Goal: Task Accomplishment & Management: Use online tool/utility

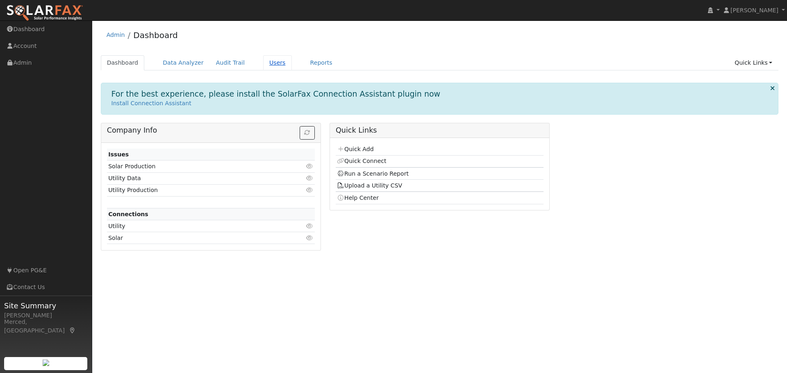
click at [263, 63] on link "Users" at bounding box center [277, 62] width 29 height 15
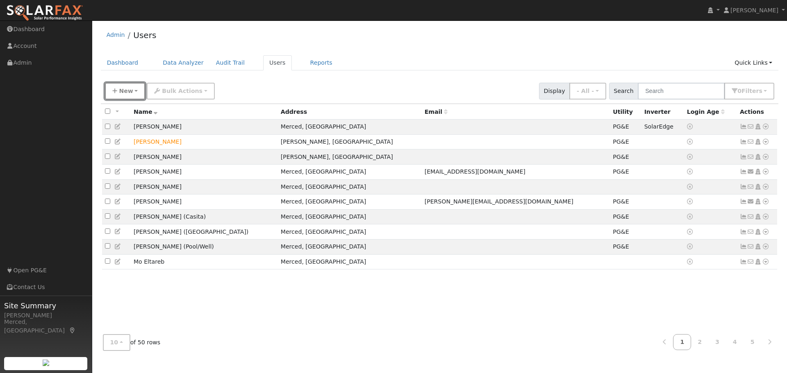
click at [126, 93] on span "New" at bounding box center [126, 91] width 14 height 7
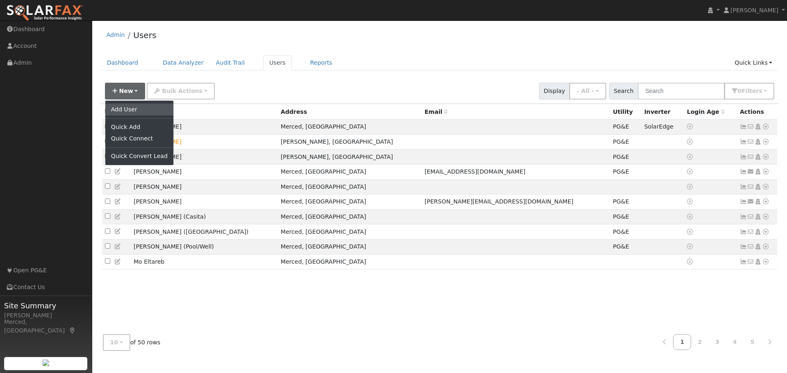
click at [148, 113] on link "Add User" at bounding box center [139, 109] width 68 height 11
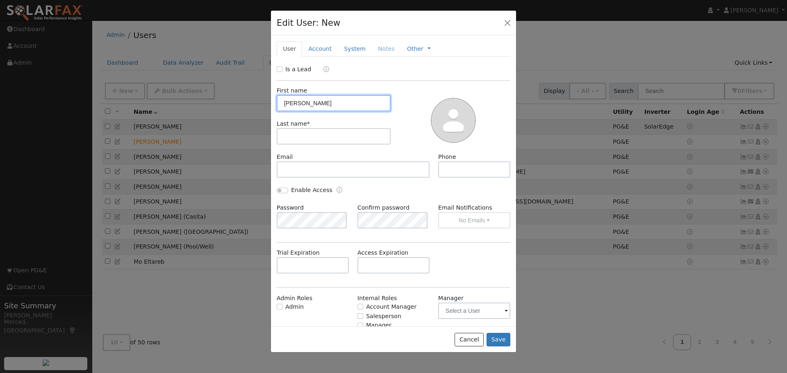
type input "George"
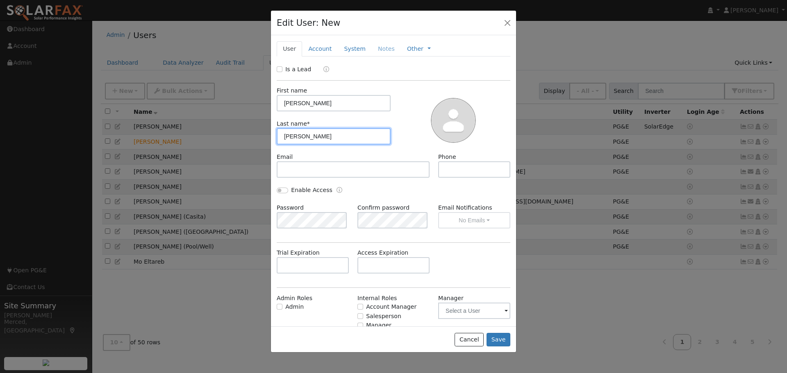
type input "Prather"
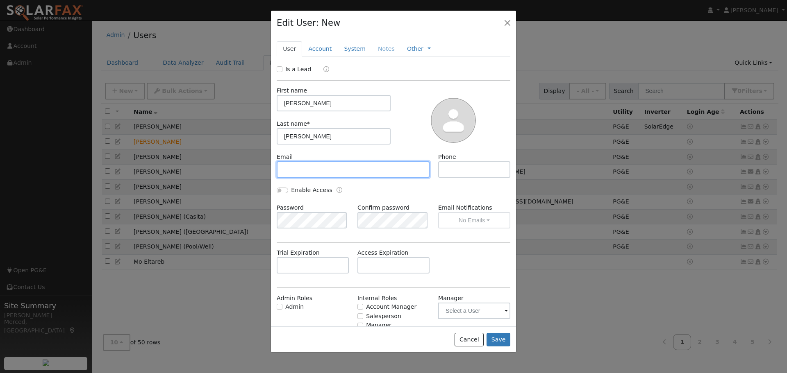
click at [349, 167] on input "text" at bounding box center [353, 169] width 153 height 16
type input "[EMAIL_ADDRESS][DOMAIN_NAME]"
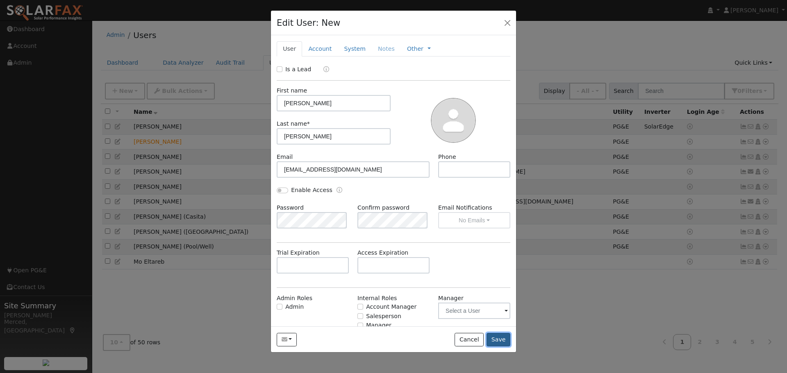
click at [507, 341] on button "Save" at bounding box center [498, 340] width 24 height 14
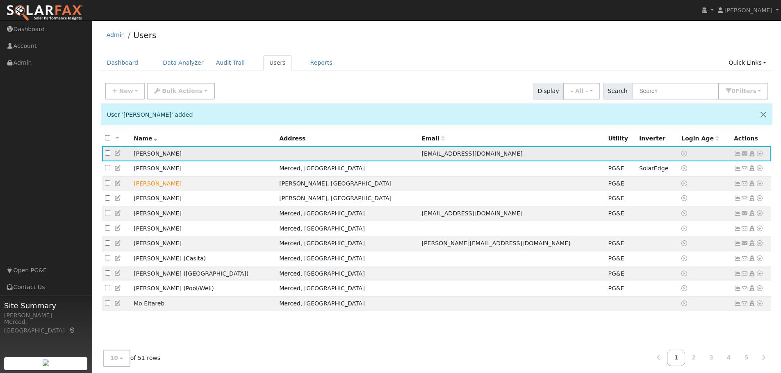
click at [737, 156] on icon at bounding box center [737, 154] width 7 height 6
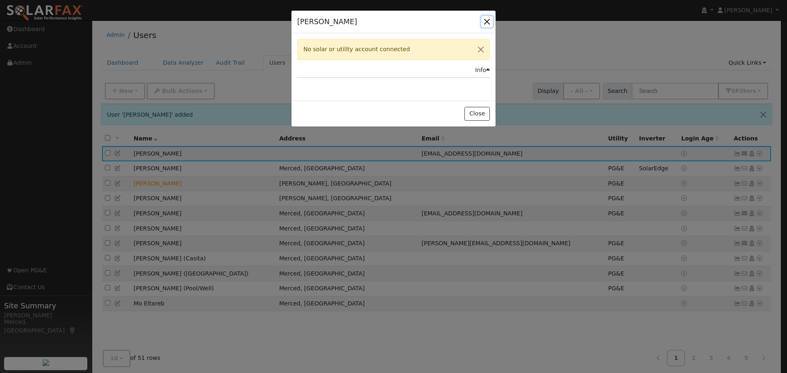
click at [484, 18] on button "button" at bounding box center [486, 21] width 11 height 11
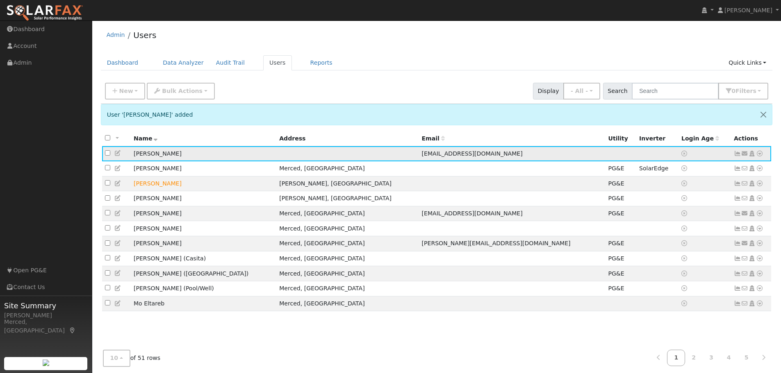
click at [759, 154] on icon at bounding box center [759, 154] width 7 height 6
click at [194, 131] on th "Name" at bounding box center [203, 138] width 145 height 15
click at [263, 67] on link "Users" at bounding box center [277, 62] width 29 height 15
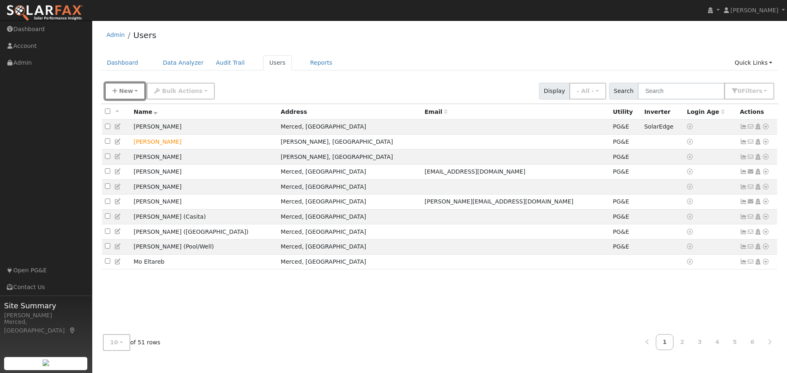
click at [128, 89] on span "New" at bounding box center [126, 91] width 14 height 7
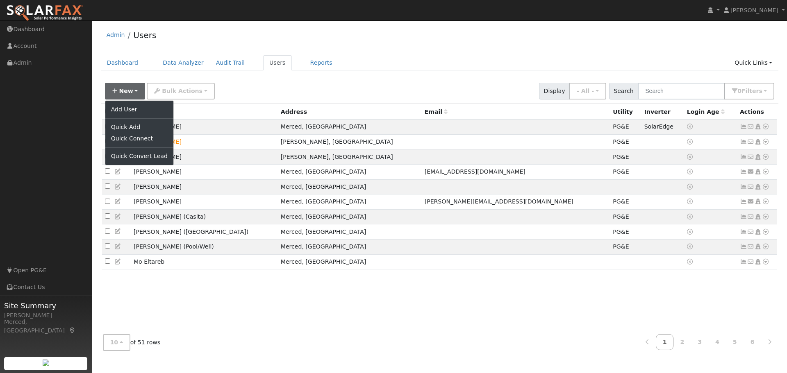
click at [270, 97] on div "New Add User Quick Add Quick Connect Quick Convert Lead Bulk Actions Send Email…" at bounding box center [439, 90] width 672 height 20
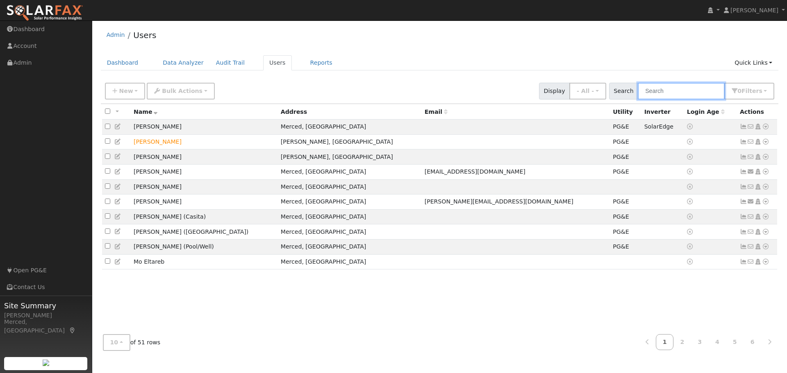
click at [678, 92] on input "text" at bounding box center [681, 91] width 87 height 17
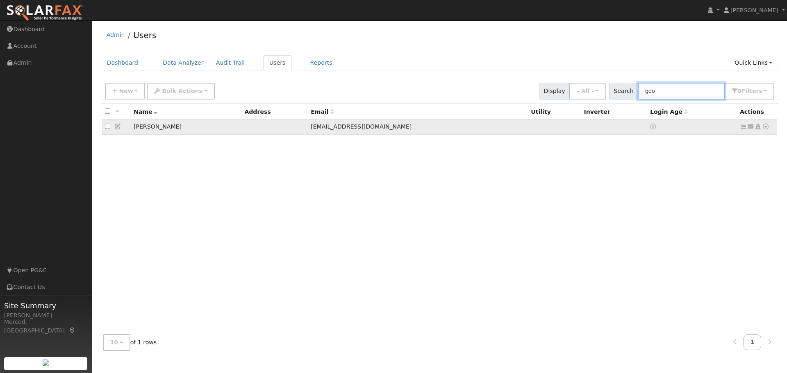
type input "geo"
click at [765, 127] on icon at bounding box center [765, 127] width 7 height 6
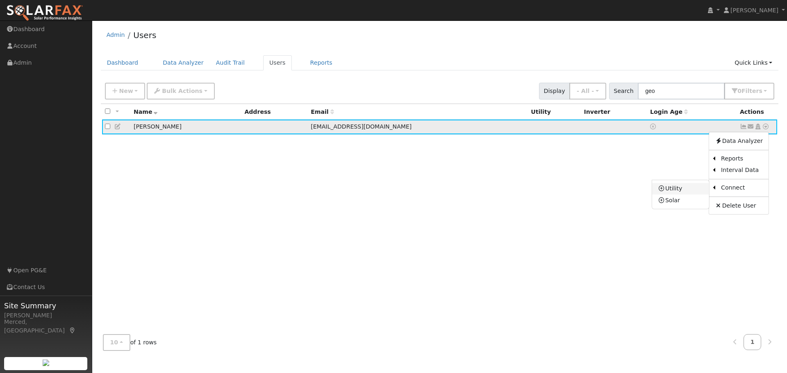
click at [675, 188] on link "Utility" at bounding box center [680, 188] width 57 height 11
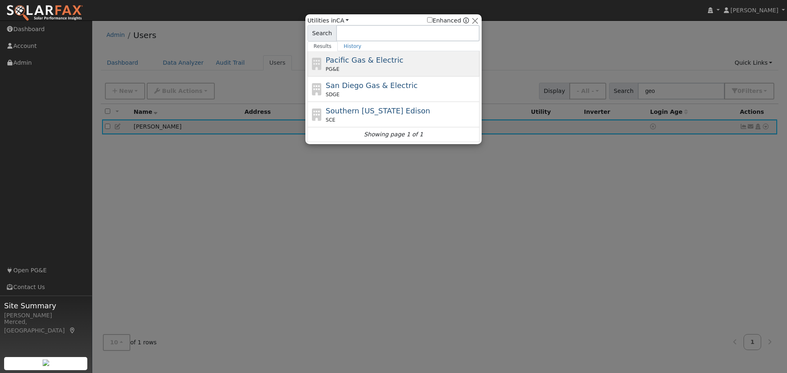
click at [354, 62] on span "Pacific Gas & Electric" at bounding box center [364, 60] width 77 height 9
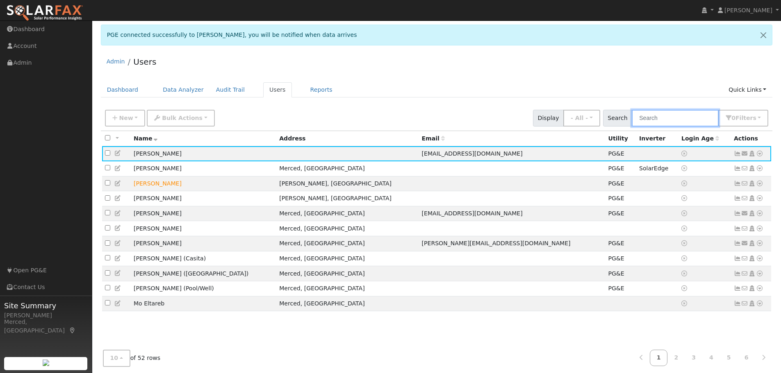
click at [645, 120] on input "text" at bounding box center [674, 118] width 87 height 17
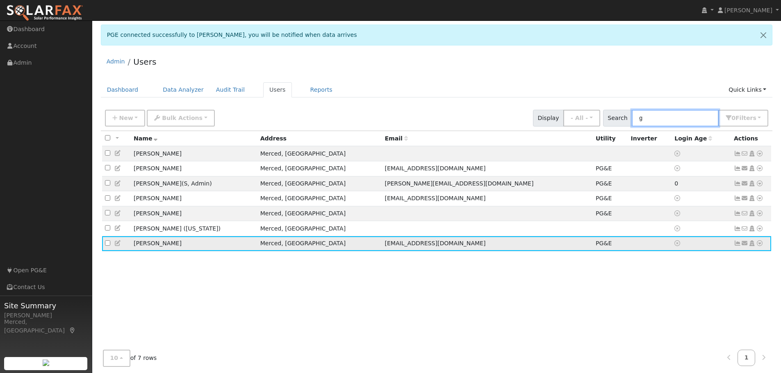
type input "g"
click at [736, 246] on icon at bounding box center [737, 244] width 7 height 6
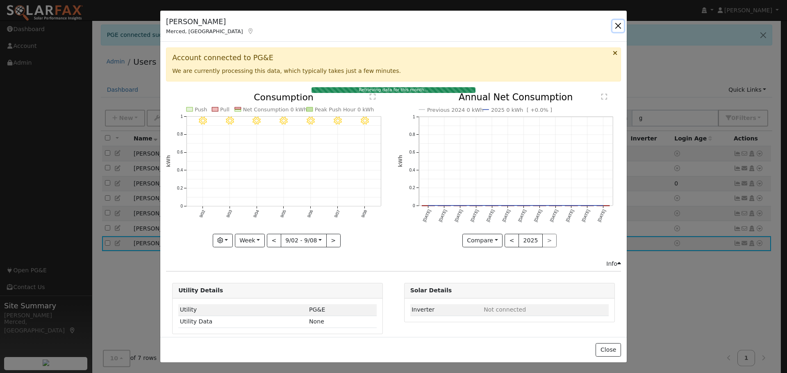
click at [619, 25] on button "button" at bounding box center [617, 25] width 11 height 11
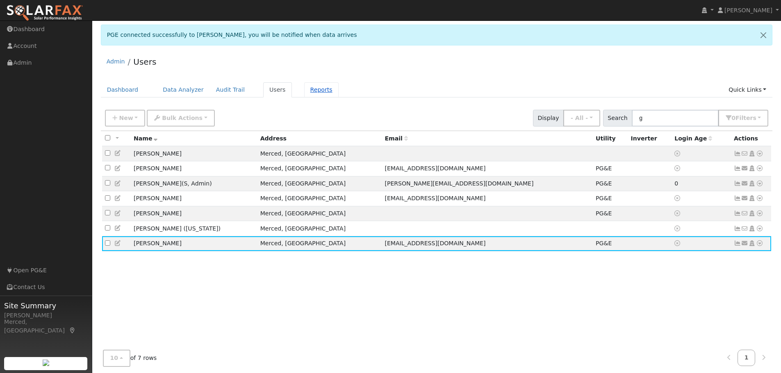
click at [312, 90] on link "Reports" at bounding box center [321, 89] width 34 height 15
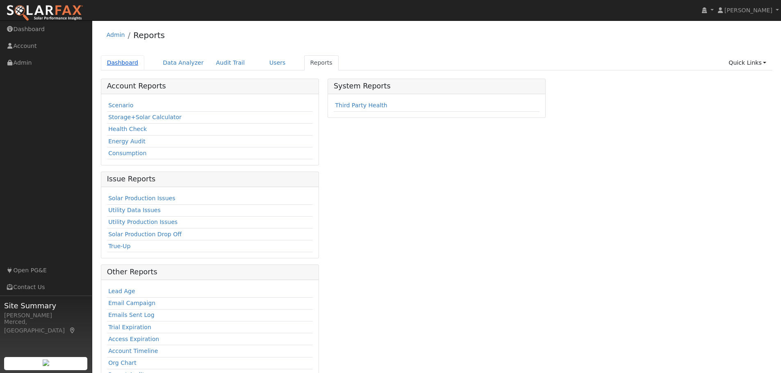
click at [109, 59] on link "Dashboard" at bounding box center [123, 62] width 44 height 15
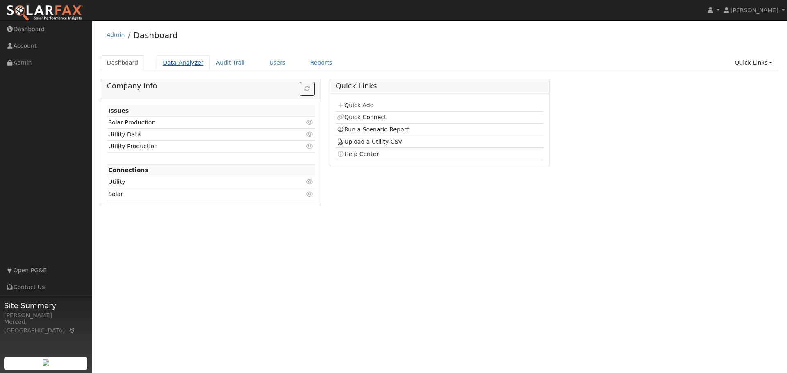
click at [180, 64] on link "Data Analyzer" at bounding box center [183, 62] width 53 height 15
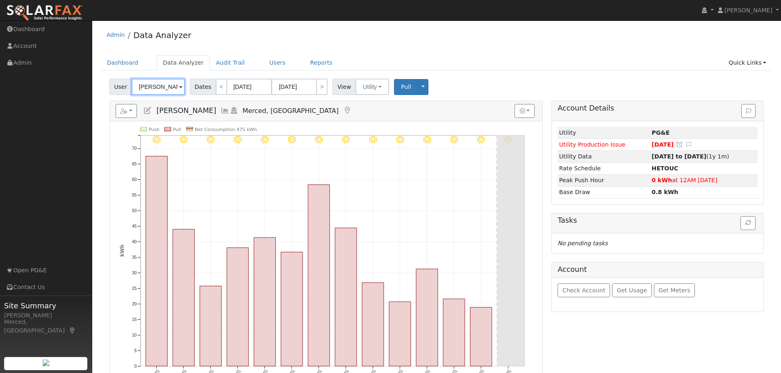
drag, startPoint x: 172, startPoint y: 86, endPoint x: 105, endPoint y: 81, distance: 67.0
click at [105, 81] on div "User Mary Camper Account Default Account Default Account 2830 Ardell Dr, Merced…" at bounding box center [437, 279] width 672 height 406
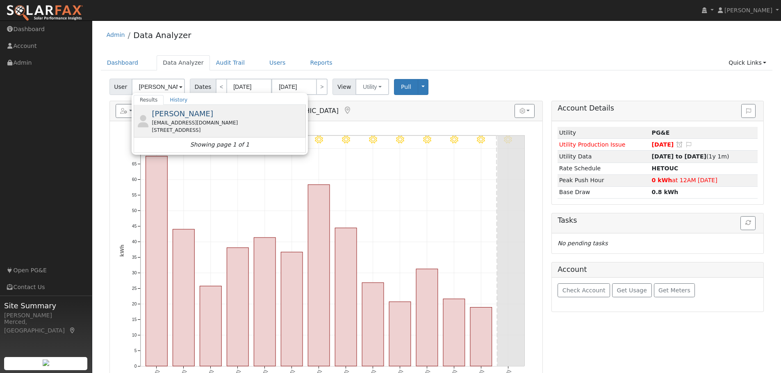
click at [173, 108] on div "[PERSON_NAME] [EMAIL_ADDRESS][DOMAIN_NAME] [STREET_ADDRESS]" at bounding box center [228, 121] width 152 height 26
type input "[PERSON_NAME]"
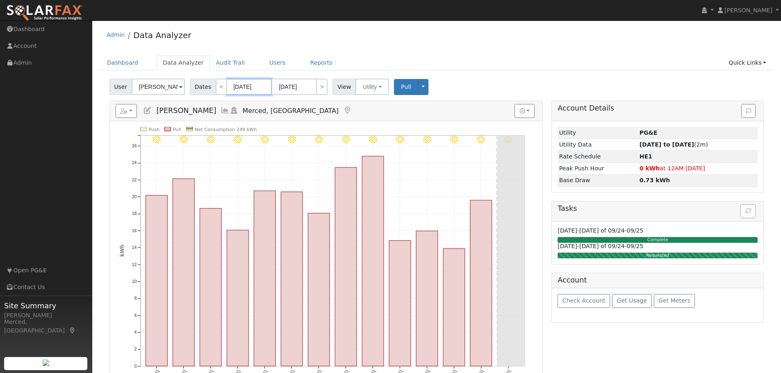
click at [262, 87] on input "08/27/2025" at bounding box center [249, 87] width 45 height 16
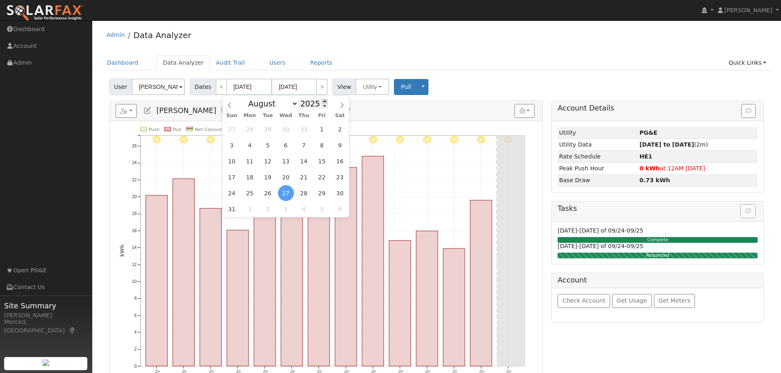
click at [322, 100] on span at bounding box center [325, 101] width 6 height 5
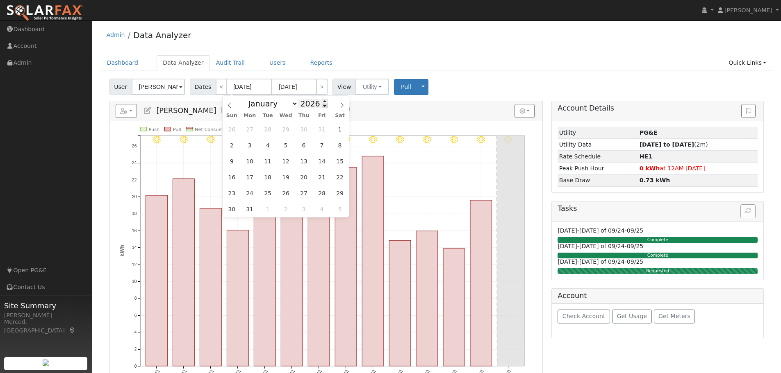
click at [322, 104] on span at bounding box center [325, 106] width 6 height 5
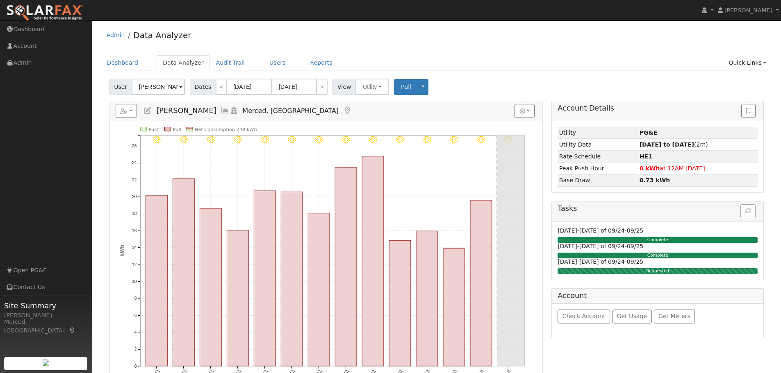
click at [378, 107] on h5 "Reports Scenario Health Check Energy Audit Account Timeline User Audit Trail In…" at bounding box center [326, 111] width 421 height 14
click at [259, 88] on input "08/27/2025" at bounding box center [249, 87] width 45 height 16
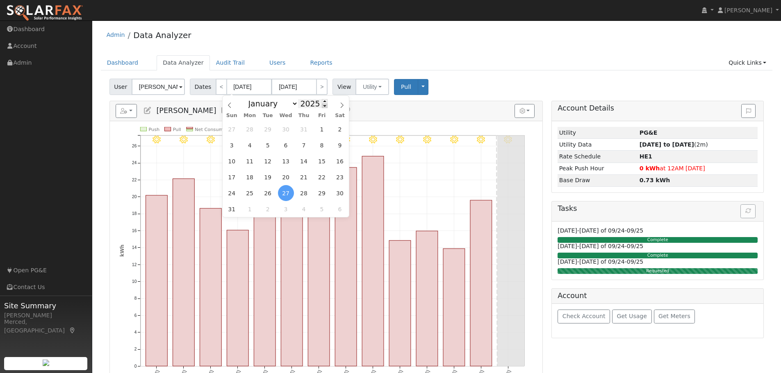
click at [322, 106] on span at bounding box center [325, 106] width 6 height 5
type input "2024"
click at [394, 106] on h5 "Reports Scenario Health Check Energy Audit Account Timeline User Audit Trail In…" at bounding box center [326, 111] width 421 height 14
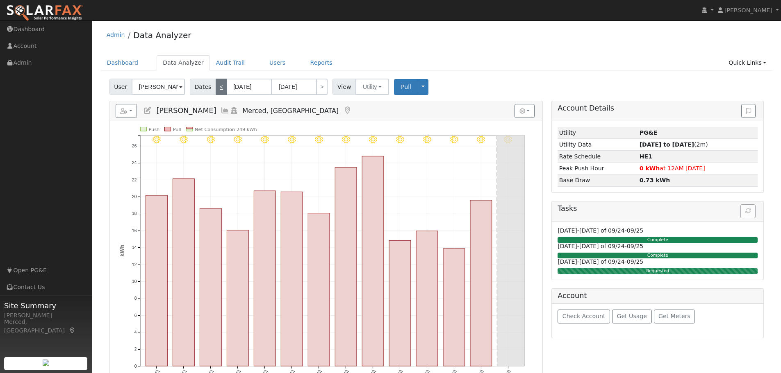
click at [216, 87] on link "<" at bounding box center [221, 87] width 11 height 16
type input "08/13/2025"
type input "08/26/2025"
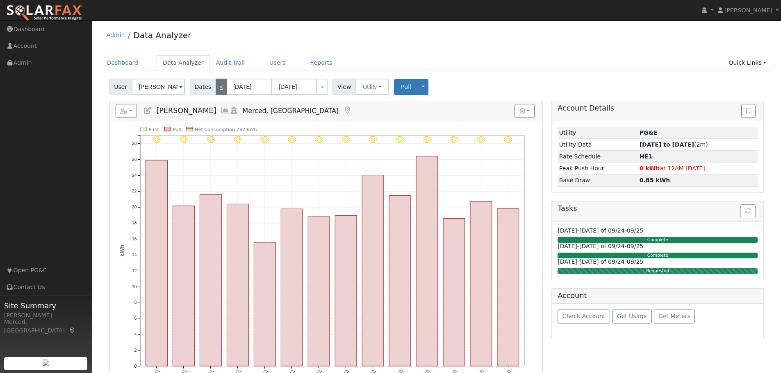
click at [218, 89] on link "<" at bounding box center [221, 87] width 11 height 16
type input "07/30/2025"
type input "08/12/2025"
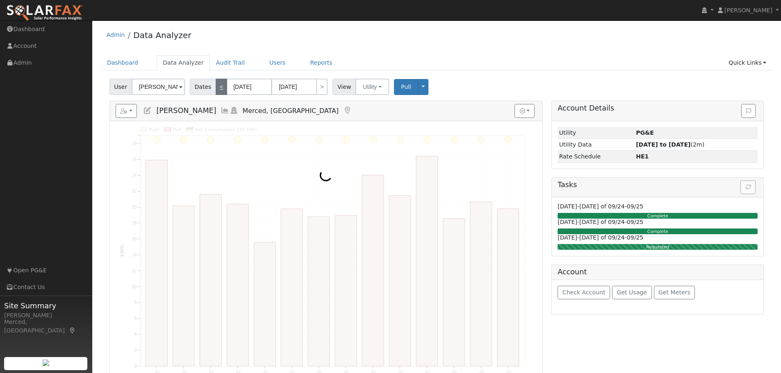
click at [218, 89] on link "<" at bounding box center [221, 87] width 11 height 16
type input "07/16/2025"
type input "07/29/2025"
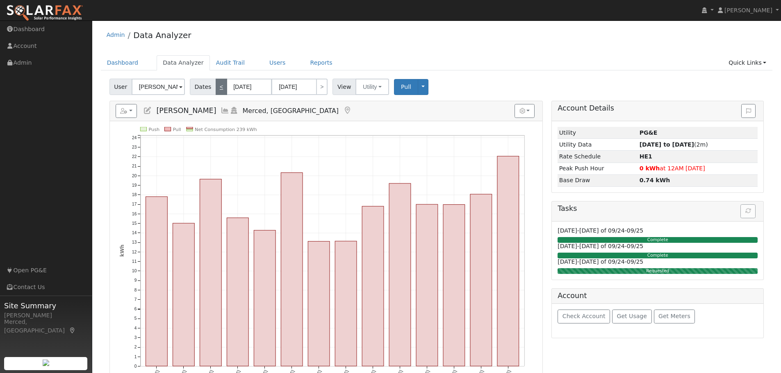
click at [218, 89] on link "<" at bounding box center [221, 87] width 11 height 16
type input "07/02/2025"
type input "07/15/2025"
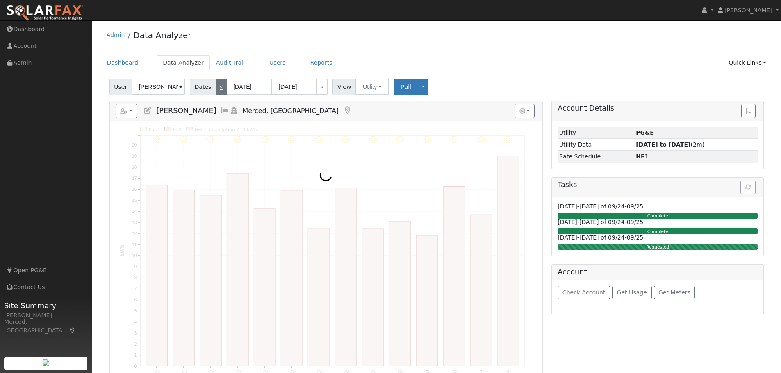
click at [218, 89] on link "<" at bounding box center [221, 87] width 11 height 16
type input "06/18/2025"
type input "07/01/2025"
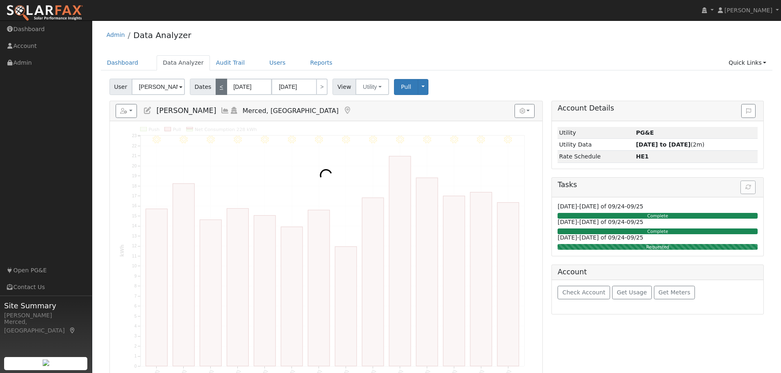
click at [218, 89] on link "<" at bounding box center [221, 87] width 11 height 16
type input "06/04/2025"
type input "06/17/2025"
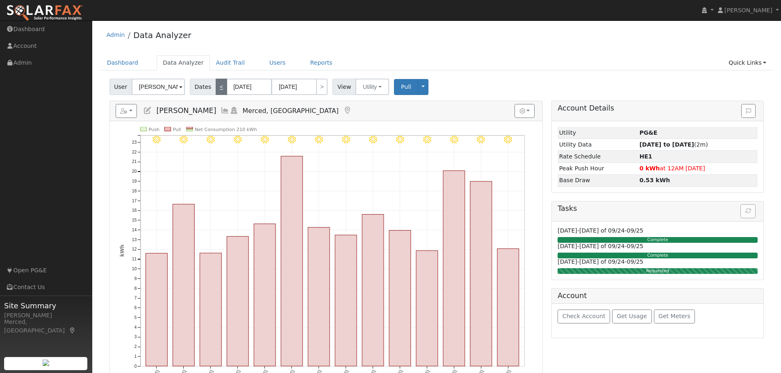
click at [218, 89] on link "<" at bounding box center [221, 87] width 11 height 16
type input "05/21/2025"
type input "06/03/2025"
click at [218, 89] on link "<" at bounding box center [221, 87] width 11 height 16
type input "05/07/2025"
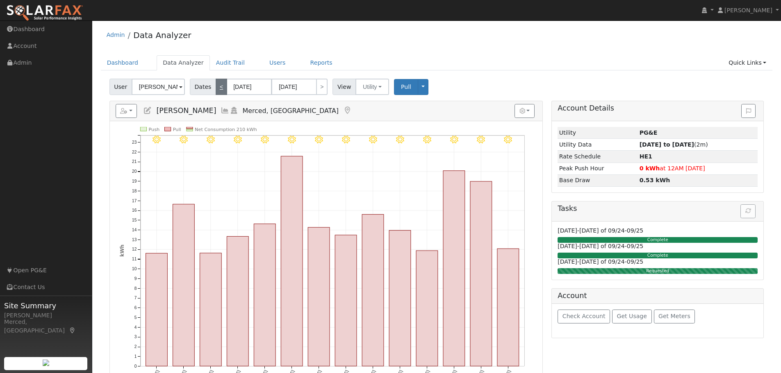
type input "05/20/2025"
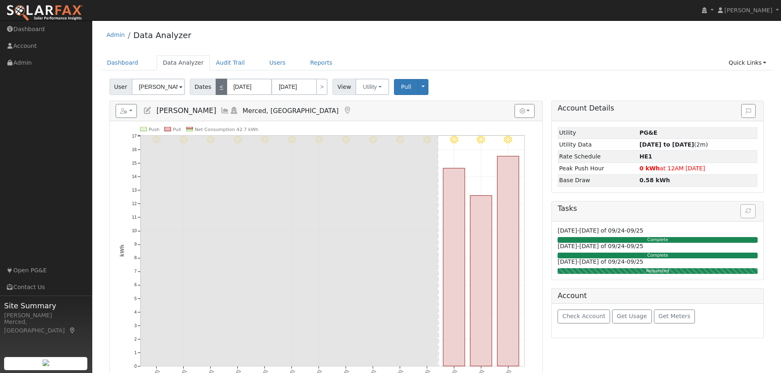
click at [218, 89] on link "<" at bounding box center [221, 87] width 11 height 16
type input "04/23/2025"
type input "05/06/2025"
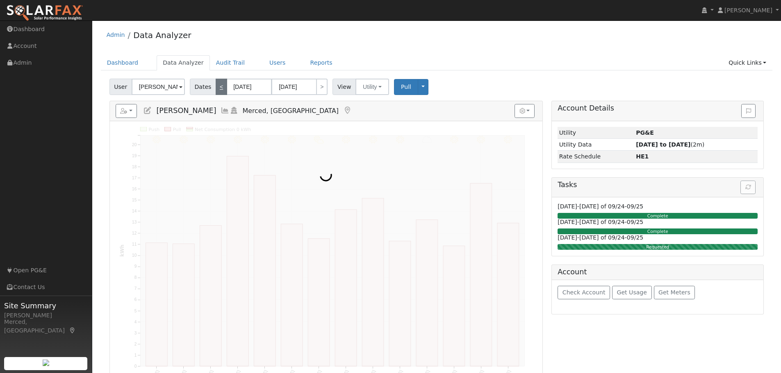
click at [218, 89] on link "<" at bounding box center [221, 87] width 11 height 16
type input "04/09/2025"
type input "04/22/2025"
click at [218, 89] on link "<" at bounding box center [221, 87] width 11 height 16
type input "03/26/2025"
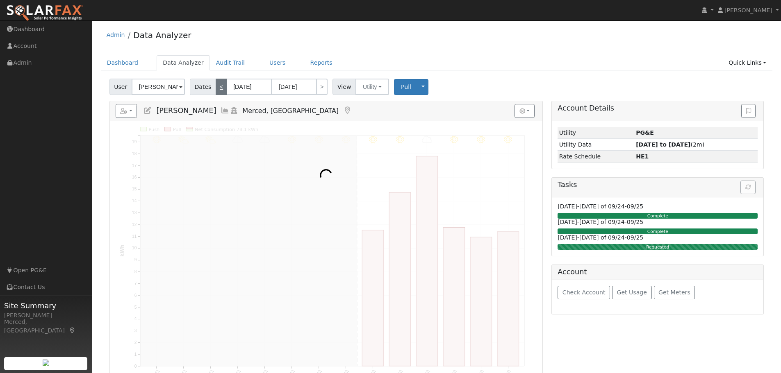
type input "04/08/2025"
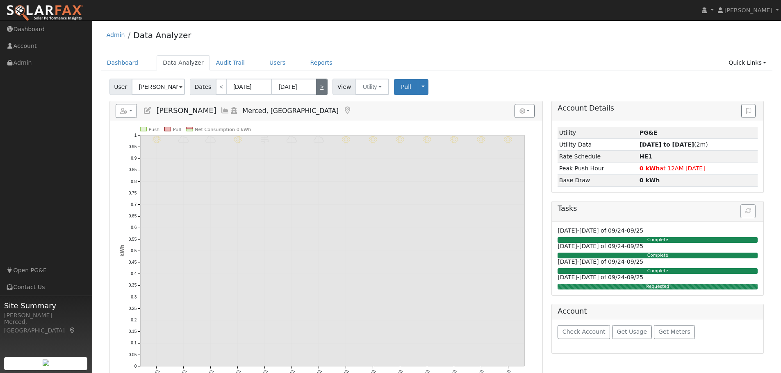
click at [319, 85] on link ">" at bounding box center [321, 87] width 11 height 16
type input "04/09/2025"
type input "04/22/2025"
click at [320, 85] on link ">" at bounding box center [321, 87] width 11 height 16
type input "04/23/2025"
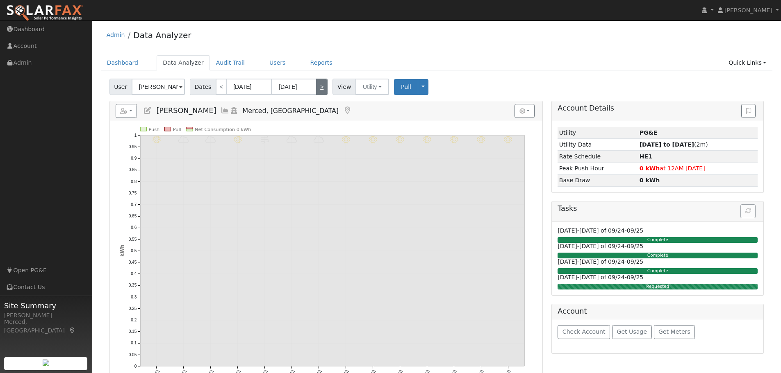
type input "05/06/2025"
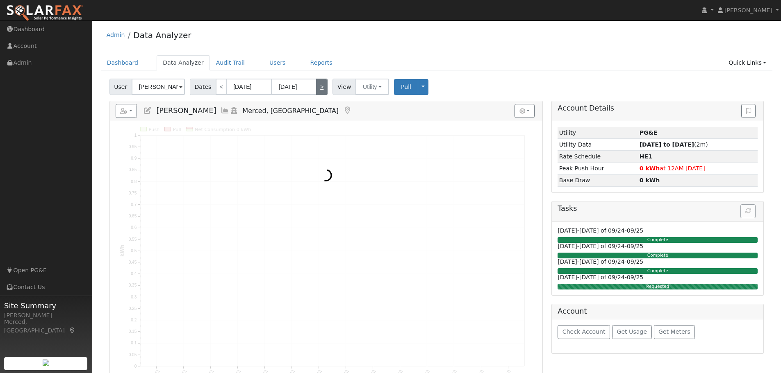
click at [320, 85] on link ">" at bounding box center [321, 87] width 11 height 16
type input "05/07/2025"
type input "05/20/2025"
click at [320, 85] on link ">" at bounding box center [321, 87] width 11 height 16
type input "05/21/2025"
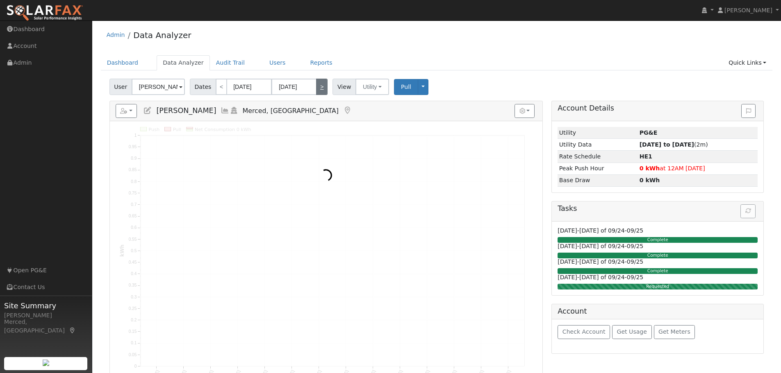
type input "06/03/2025"
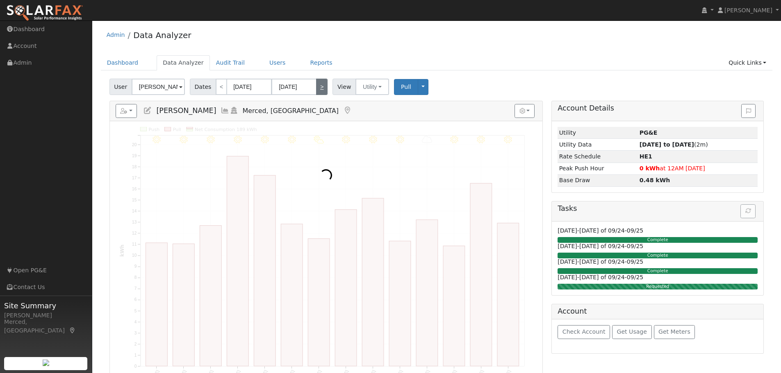
click at [320, 85] on link ">" at bounding box center [321, 87] width 11 height 16
type input "06/04/2025"
type input "06/17/2025"
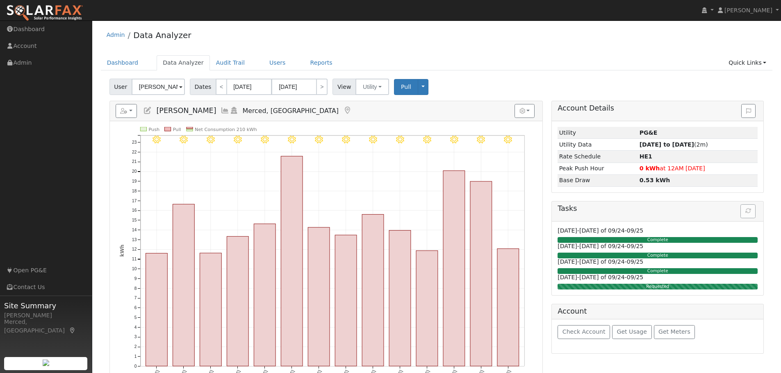
click at [537, 55] on div "Admin Data Analyzer Dashboard Data Analyzer Audit Trail Users Reports Quick Lin…" at bounding box center [436, 315] width 680 height 581
click at [125, 115] on button "button" at bounding box center [127, 111] width 22 height 14
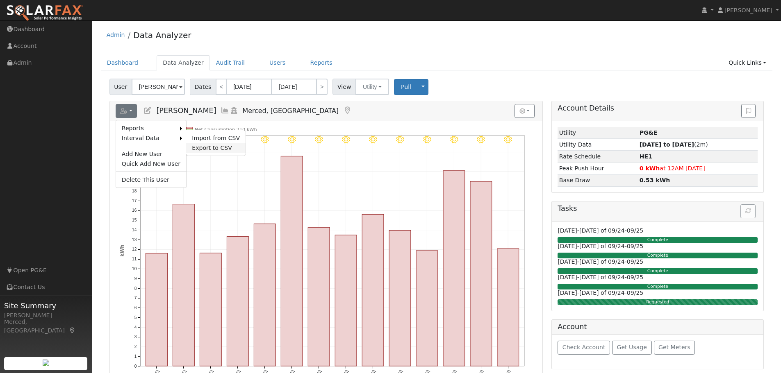
click at [195, 149] on link "Export to CSV" at bounding box center [215, 148] width 59 height 10
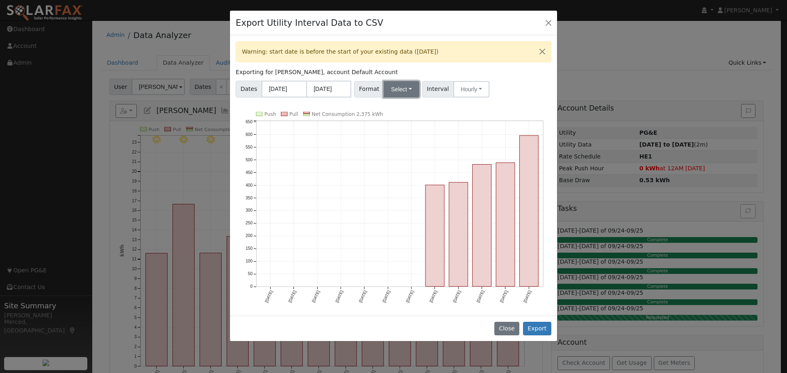
click at [394, 89] on button "Select" at bounding box center [402, 89] width 36 height 16
click at [397, 115] on link "PG&E" at bounding box center [411, 118] width 59 height 11
click at [553, 26] on button "Close" at bounding box center [548, 22] width 11 height 11
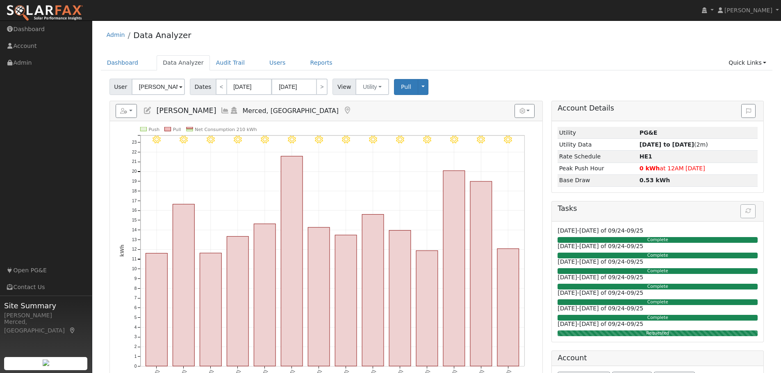
click at [549, 86] on div "User George Prather Account Default Account Default Account 485 Rambler Rd, Mer…" at bounding box center [436, 85] width 657 height 19
click at [311, 65] on link "Reports" at bounding box center [321, 62] width 34 height 15
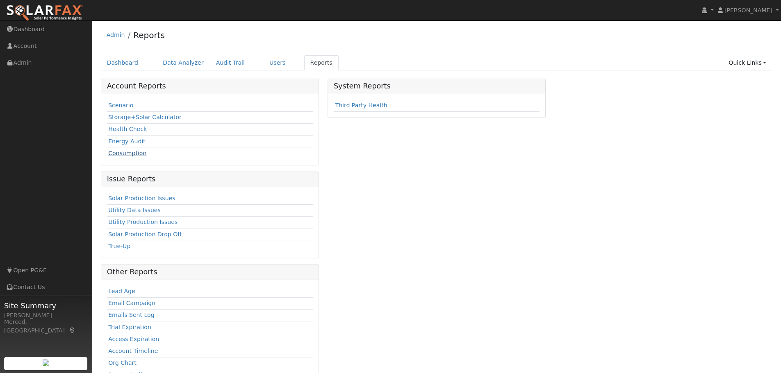
click at [134, 151] on link "Consumption" at bounding box center [127, 153] width 38 height 7
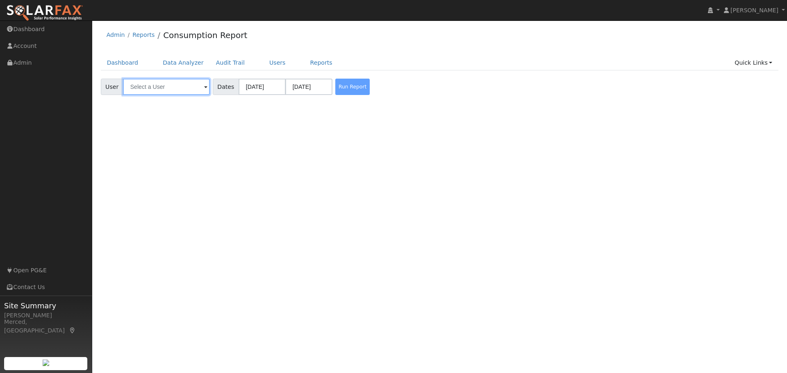
click at [154, 88] on input "text" at bounding box center [166, 87] width 87 height 16
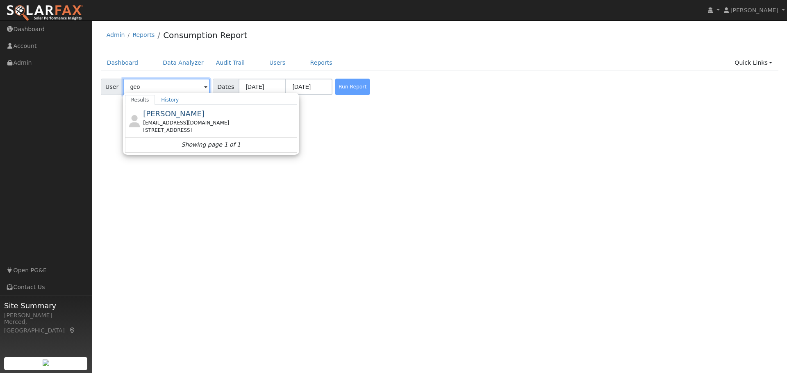
type input "geo"
drag, startPoint x: 153, startPoint y: 114, endPoint x: 197, endPoint y: 158, distance: 61.4
click at [197, 158] on div "User Profile First name Last name Email Email Notifications No Emails No Emails…" at bounding box center [439, 196] width 695 height 353
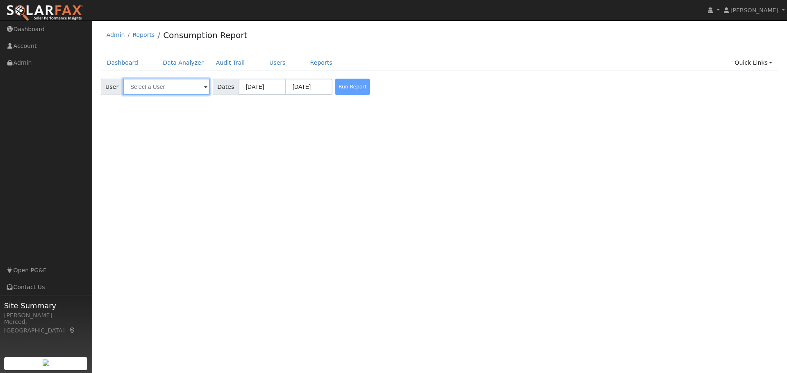
click at [181, 84] on input "text" at bounding box center [166, 87] width 87 height 16
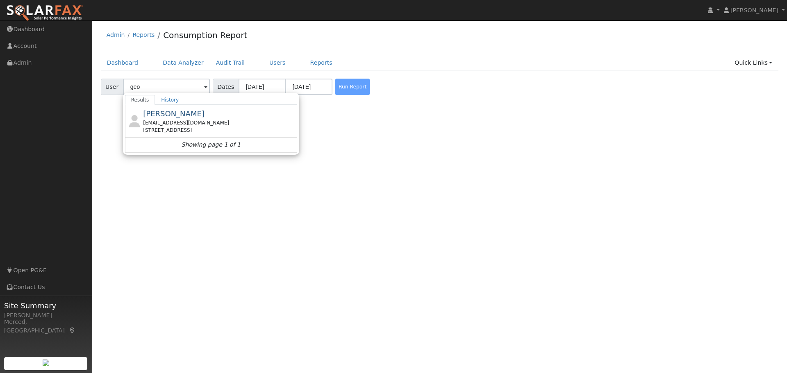
click at [193, 118] on div "[PERSON_NAME] [EMAIL_ADDRESS][DOMAIN_NAME] [STREET_ADDRESS]" at bounding box center [219, 121] width 152 height 26
type input "[PERSON_NAME]"
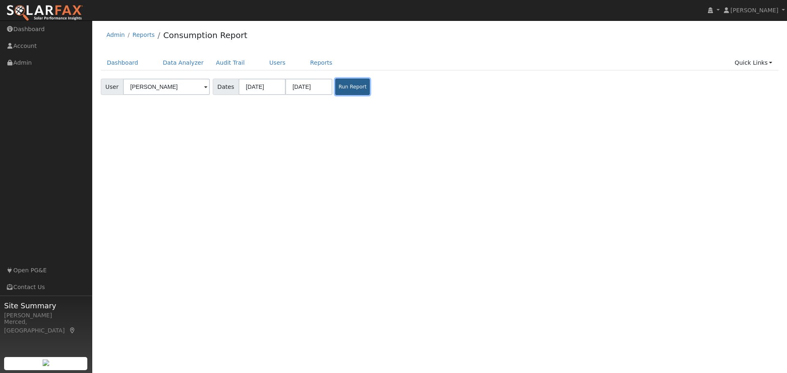
click at [348, 89] on button "Run Report" at bounding box center [352, 87] width 34 height 16
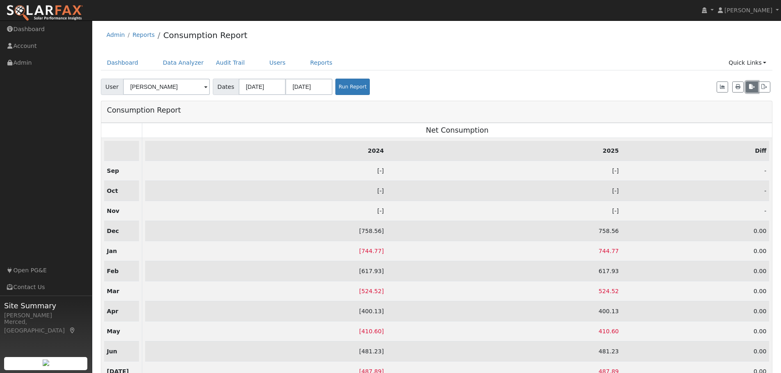
click at [748, 89] on button "button" at bounding box center [751, 87] width 12 height 11
click at [642, 19] on nav "[PERSON_NAME] [PERSON_NAME] Profile My Company Help Center Terms Of Service See…" at bounding box center [390, 10] width 781 height 21
